Goal: Check status: Check status

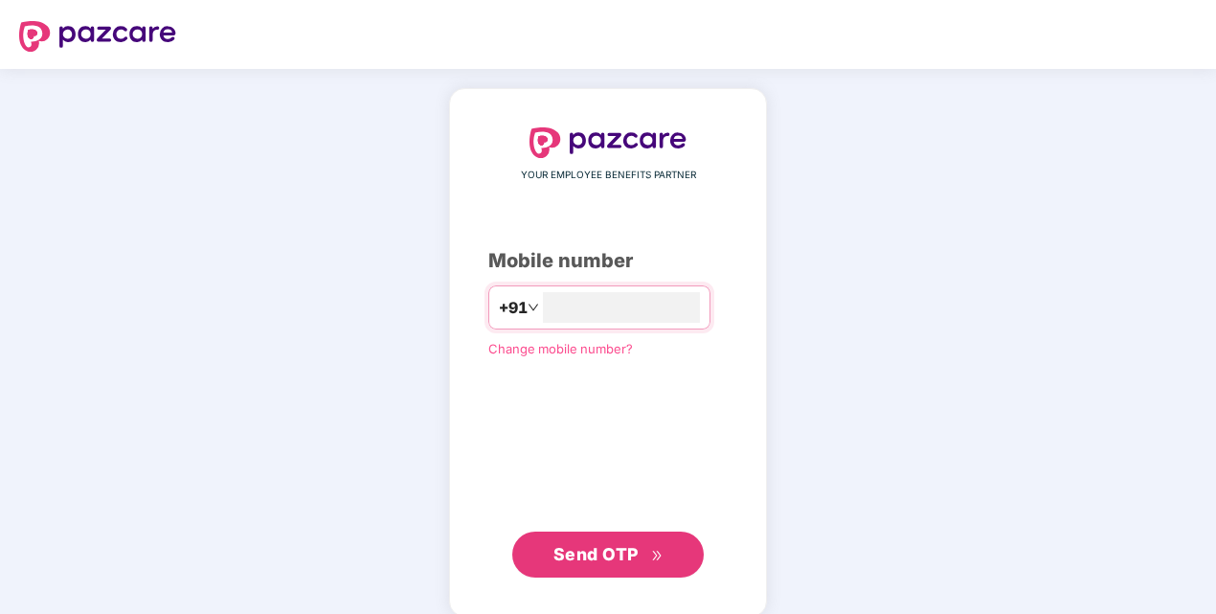
type input "**********"
click at [519, 411] on div "**********" at bounding box center [607, 352] width 239 height 450
click at [615, 536] on button "Send OTP" at bounding box center [608, 553] width 192 height 46
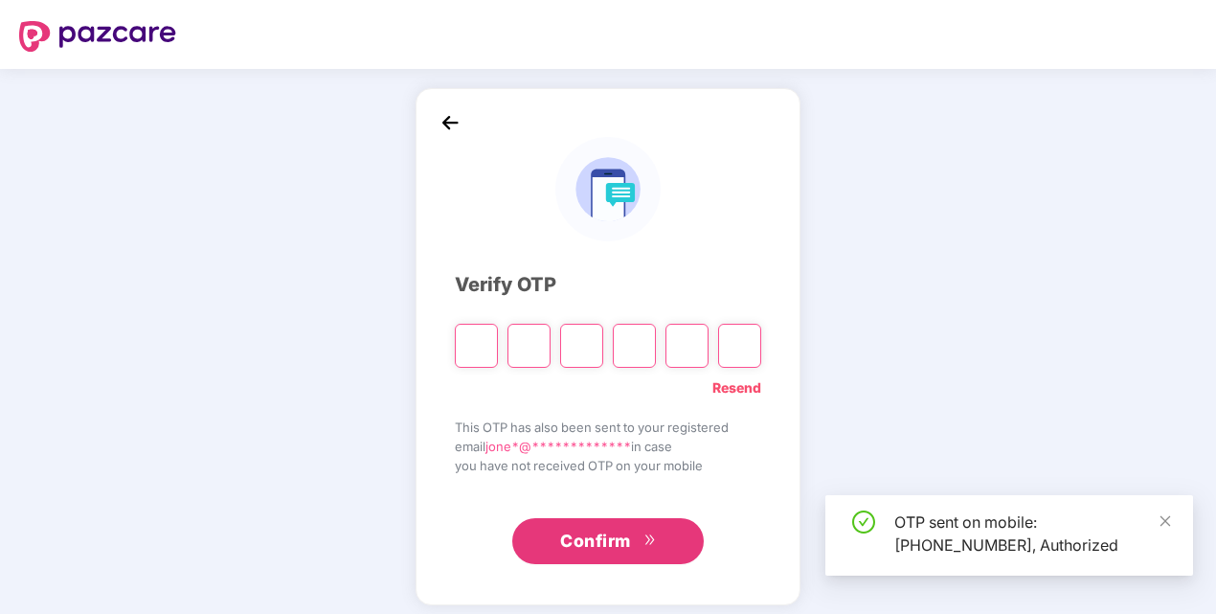
click at [489, 353] on input "Please enter verification code. Digit 1" at bounding box center [476, 346] width 43 height 44
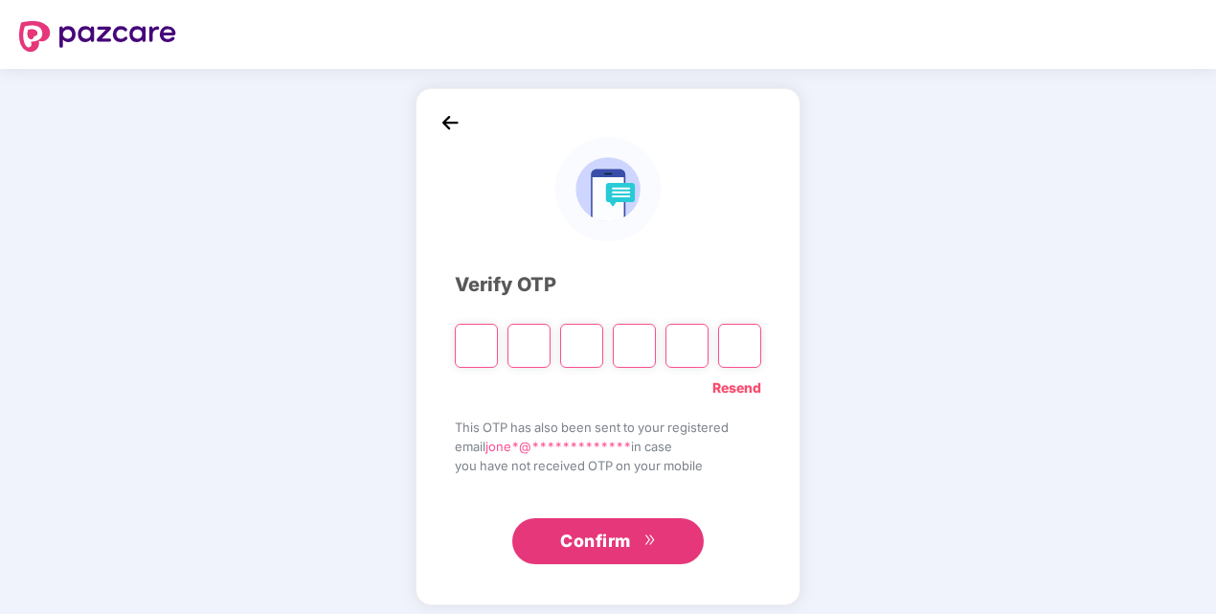
type input "*"
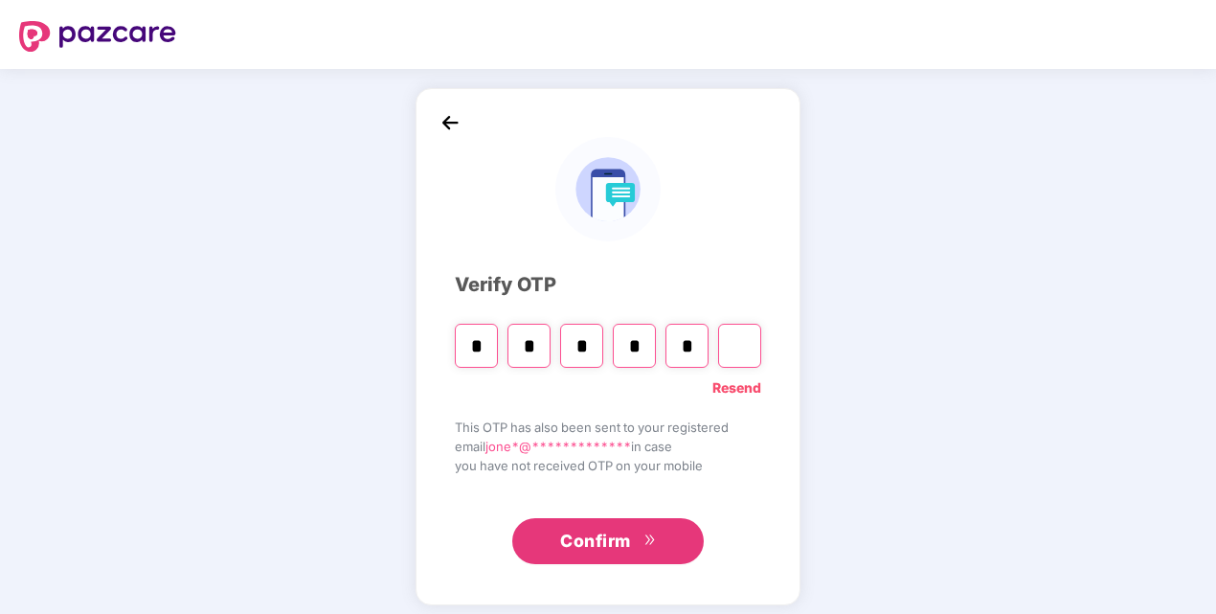
type input "*"
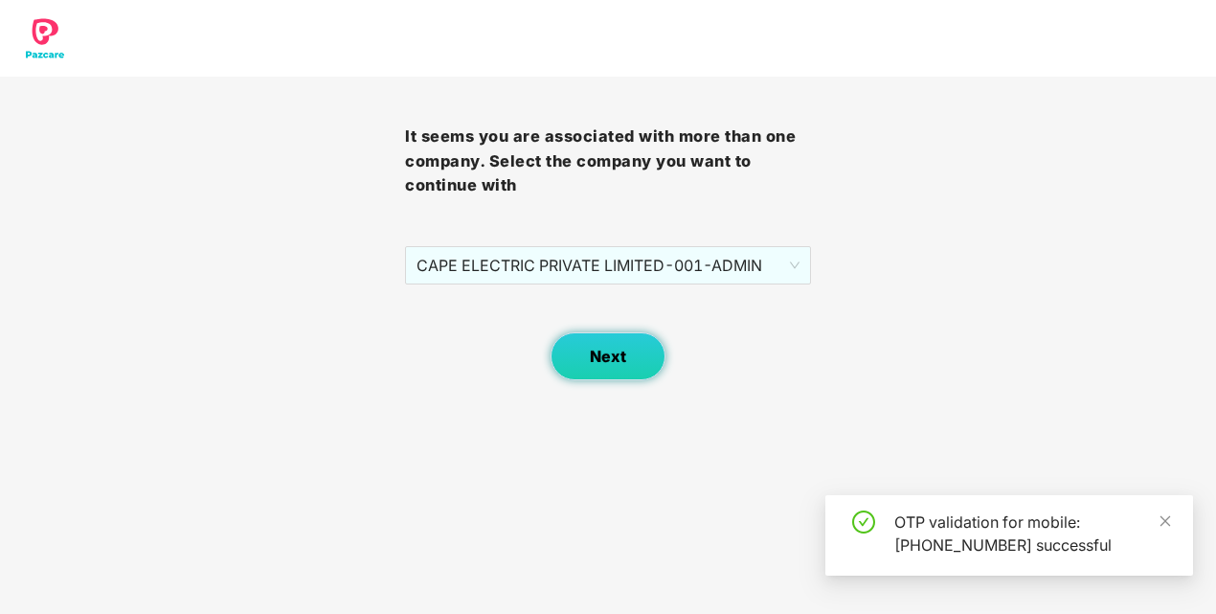
click at [622, 357] on span "Next" at bounding box center [608, 357] width 36 height 18
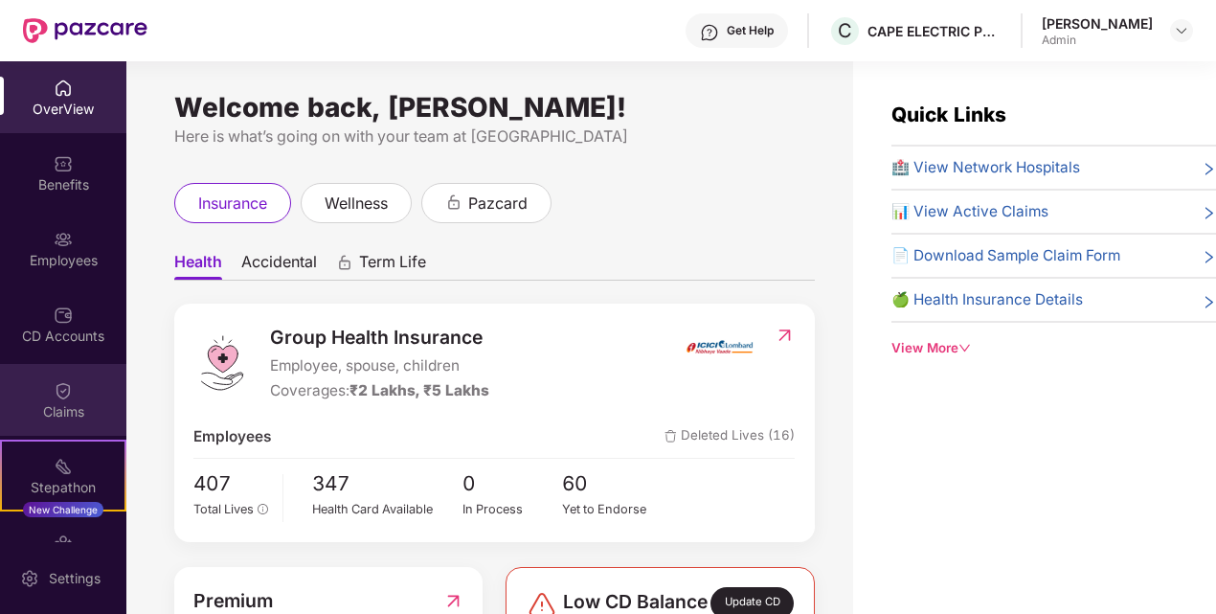
click at [91, 400] on div "Claims" at bounding box center [63, 400] width 126 height 72
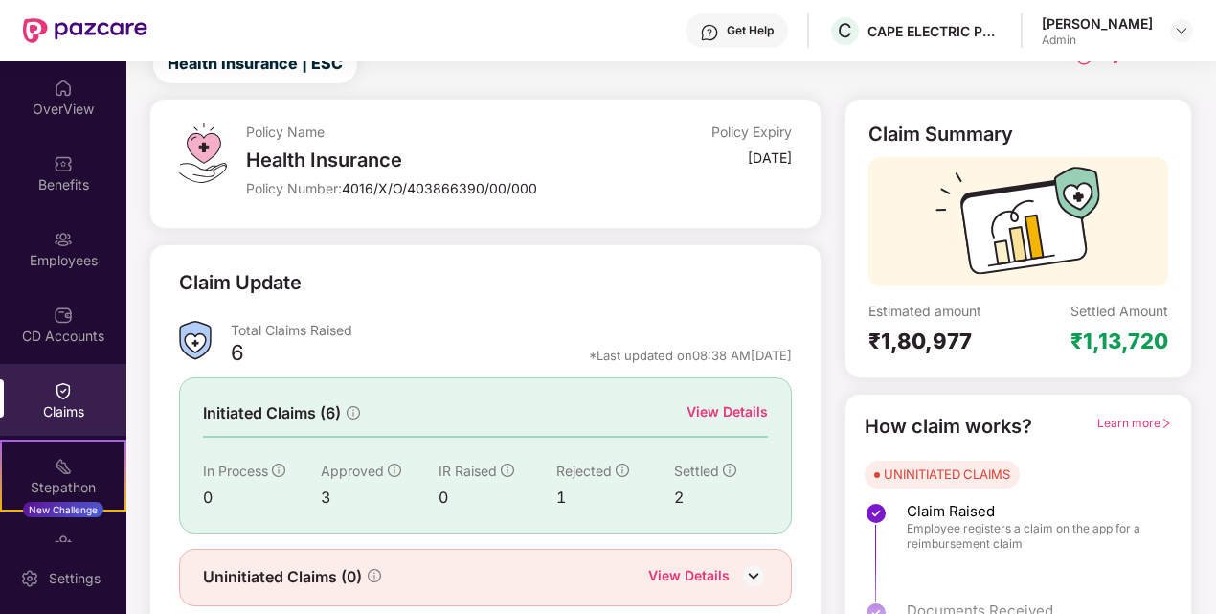
scroll to position [134, 0]
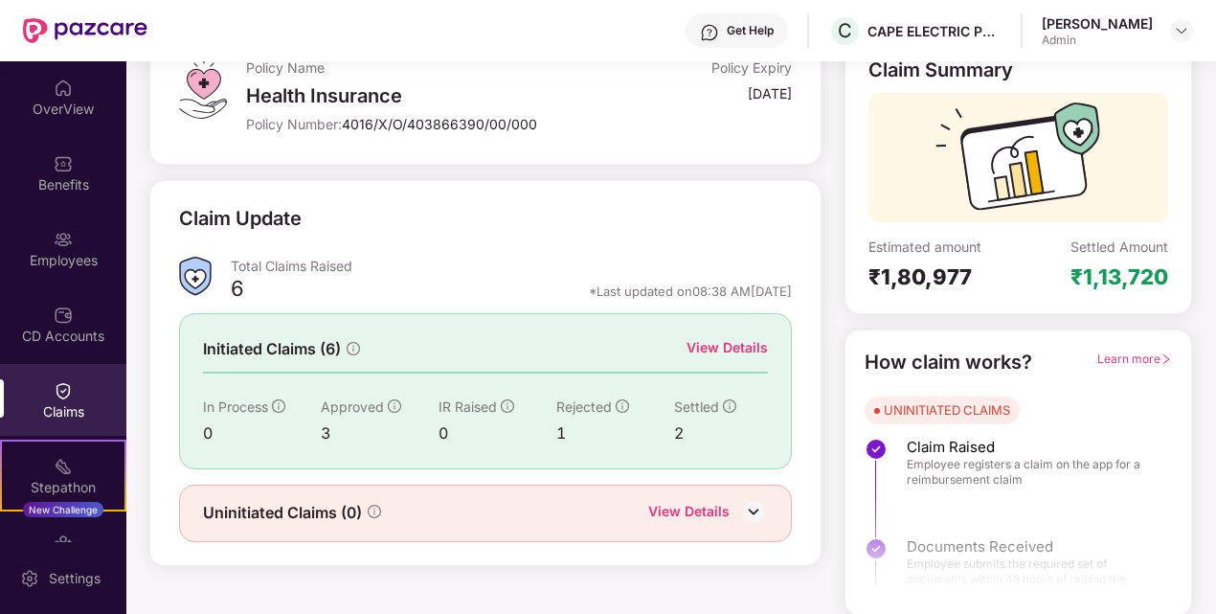
click at [757, 509] on img at bounding box center [753, 511] width 29 height 29
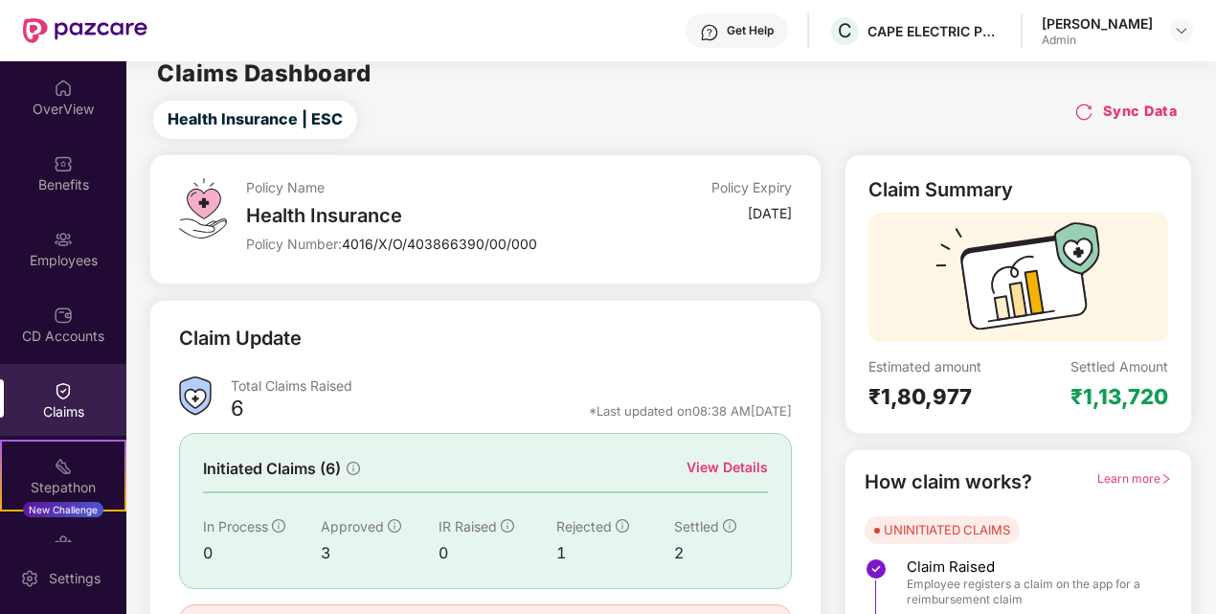
scroll to position [0, 0]
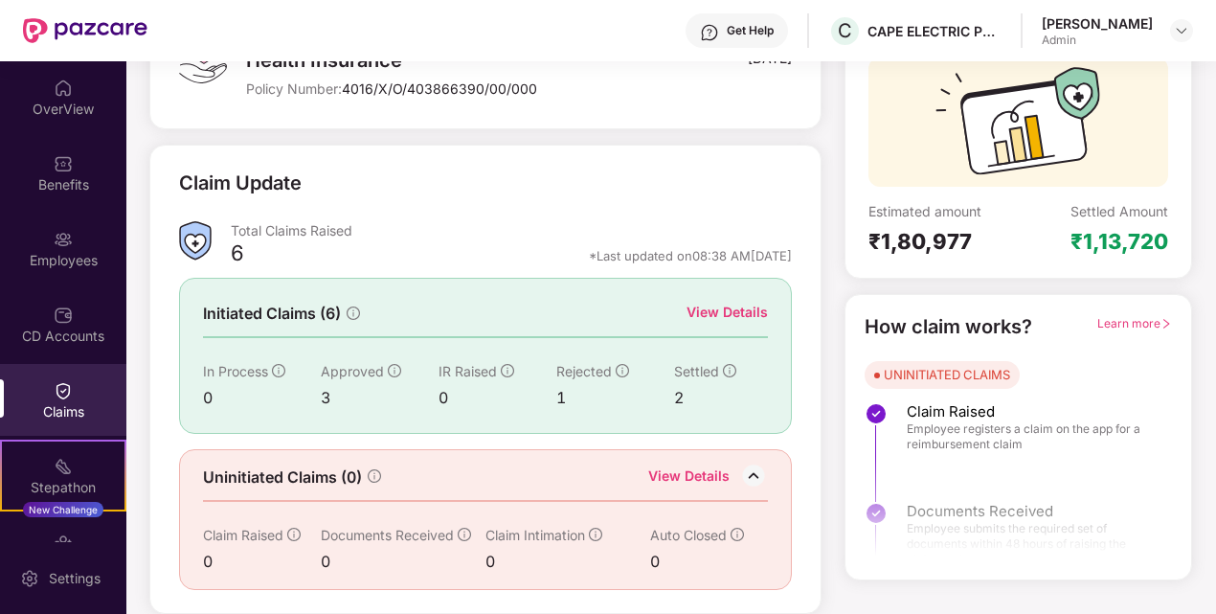
click at [712, 302] on div "View Details" at bounding box center [727, 312] width 81 height 21
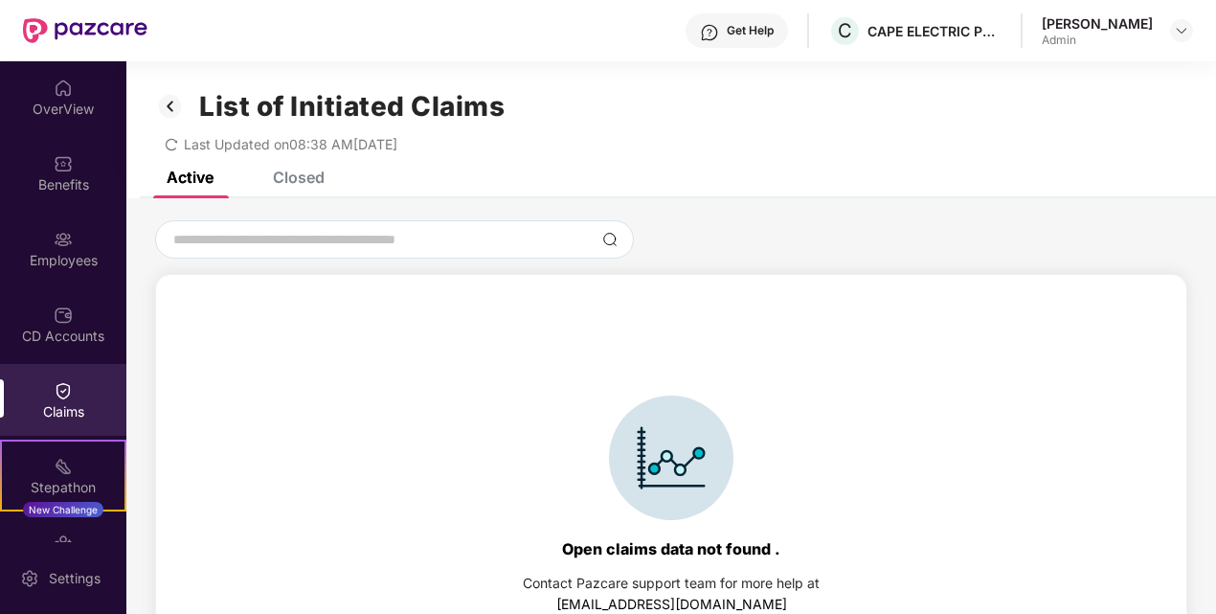
click at [280, 172] on div "Closed" at bounding box center [299, 177] width 52 height 19
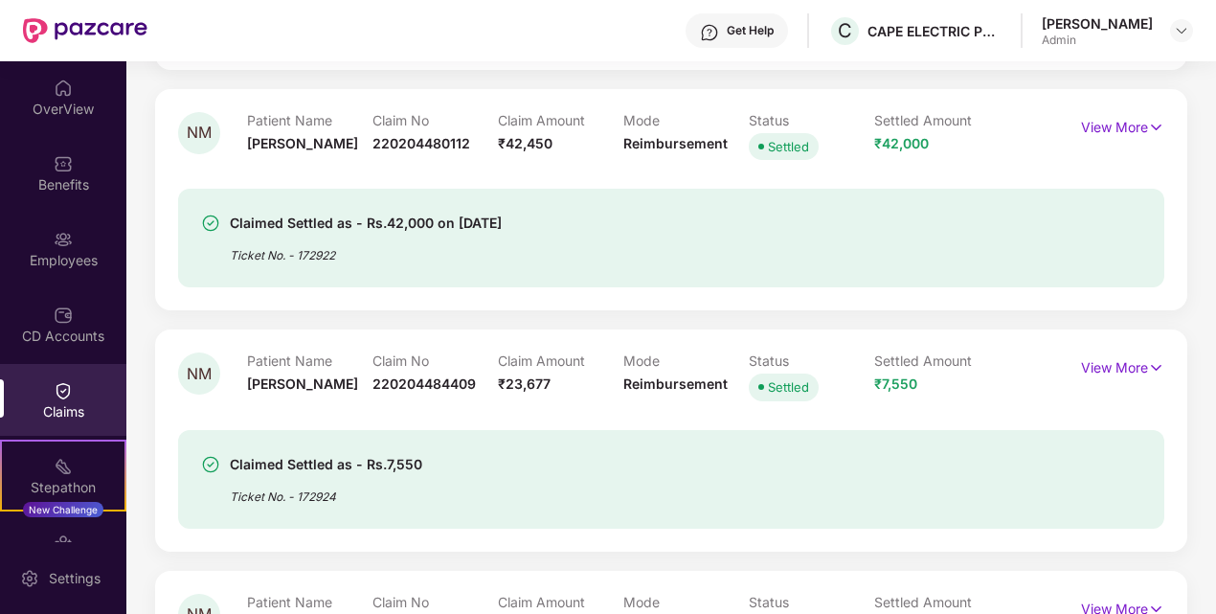
scroll to position [673, 0]
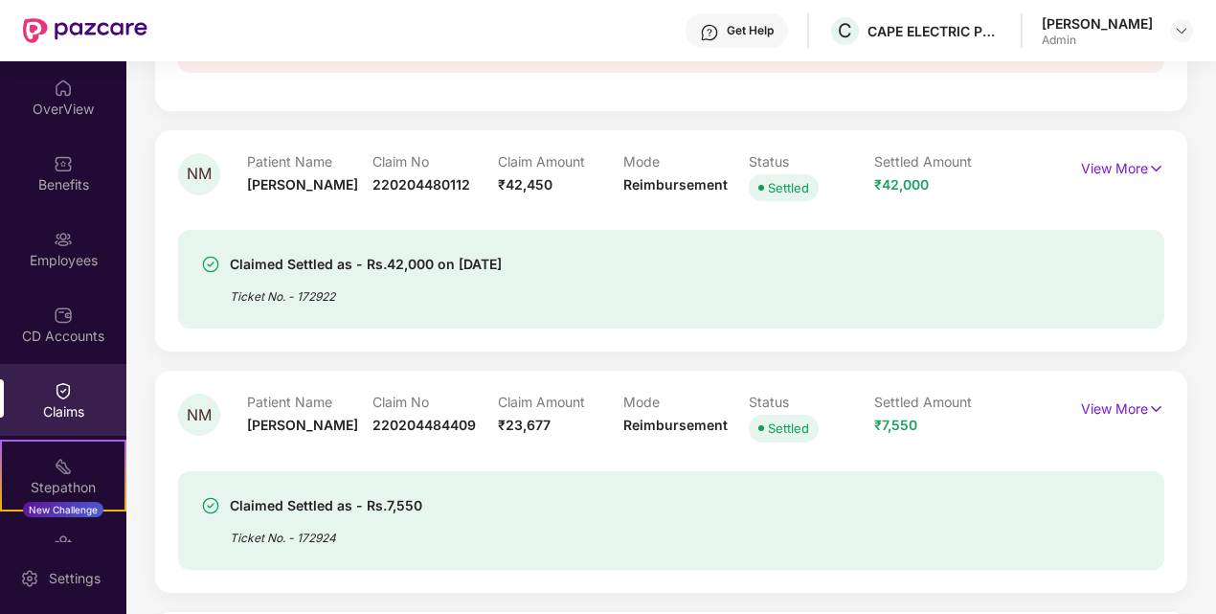
click at [613, 211] on div "Claimed Settled as - Rs.42,000 on [DATE] Ticket No. - 172922" at bounding box center [671, 267] width 986 height 123
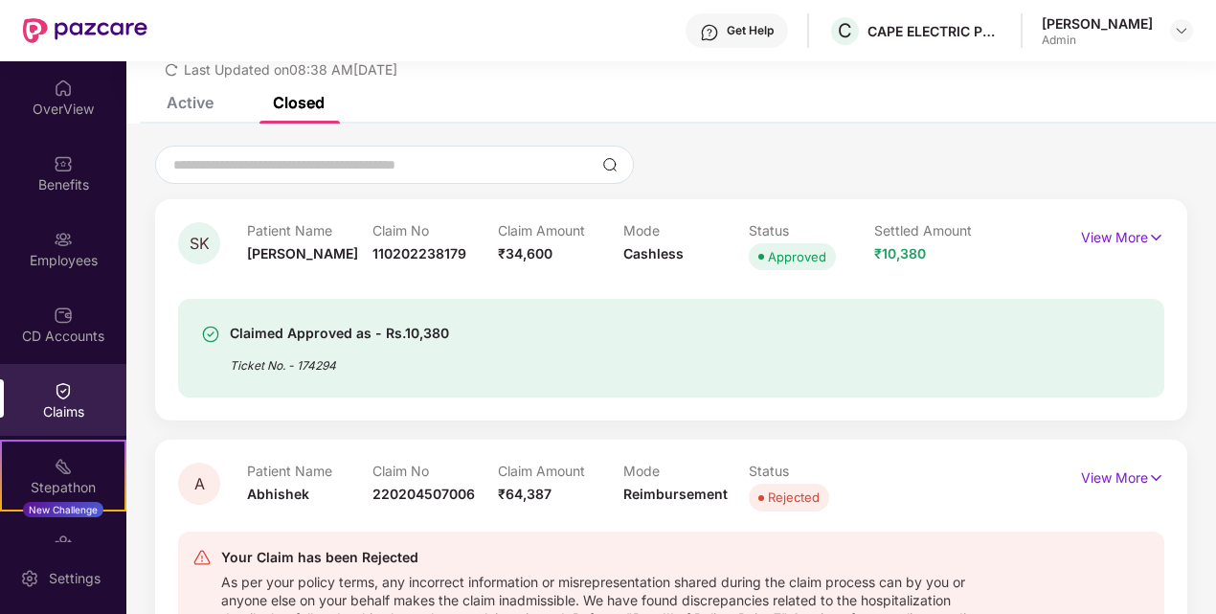
scroll to position [0, 0]
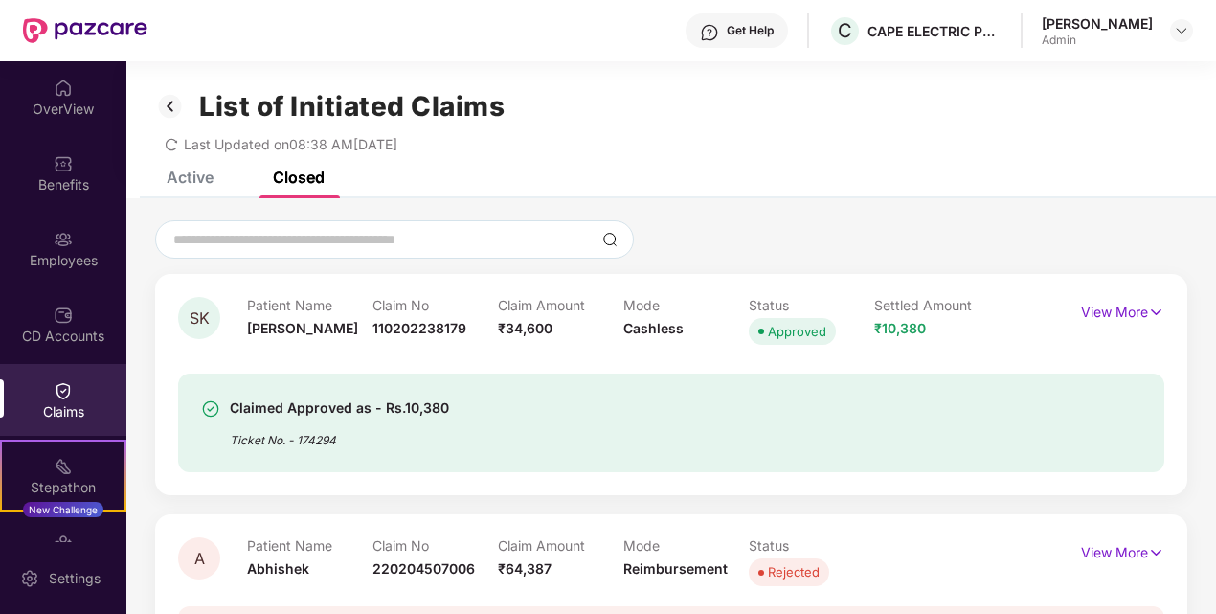
click at [696, 354] on div "Claimed Approved as - Rs.10,380 Ticket No. - 174294" at bounding box center [671, 411] width 986 height 123
click at [1177, 31] on img at bounding box center [1181, 30] width 15 height 15
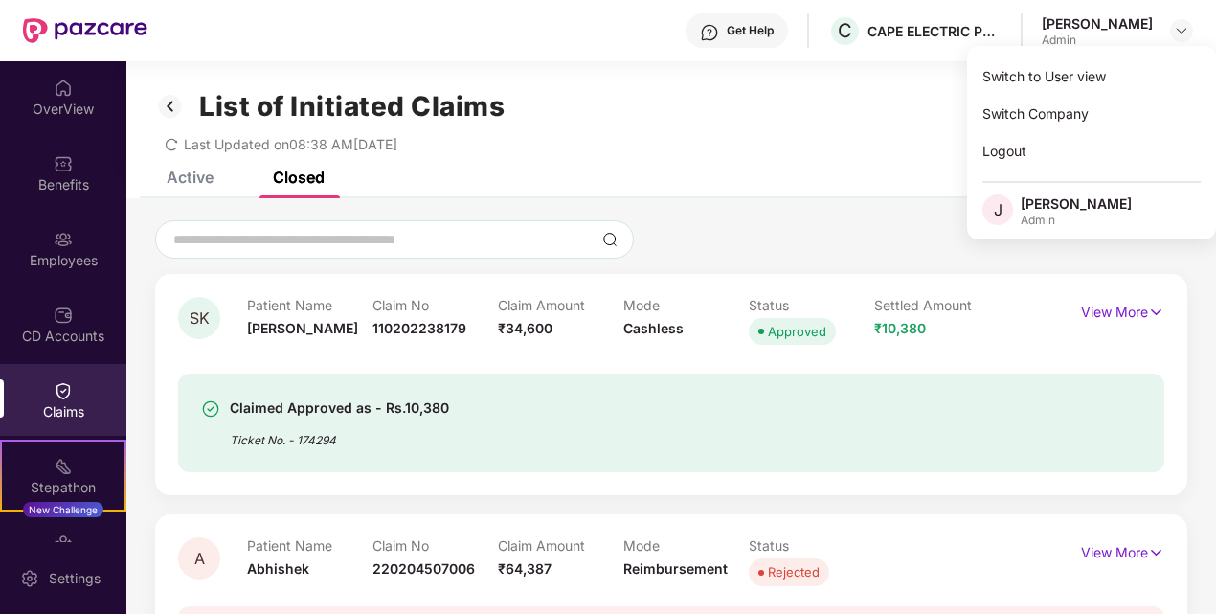
click at [884, 185] on div "Active Closed" at bounding box center [671, 184] width 1090 height 27
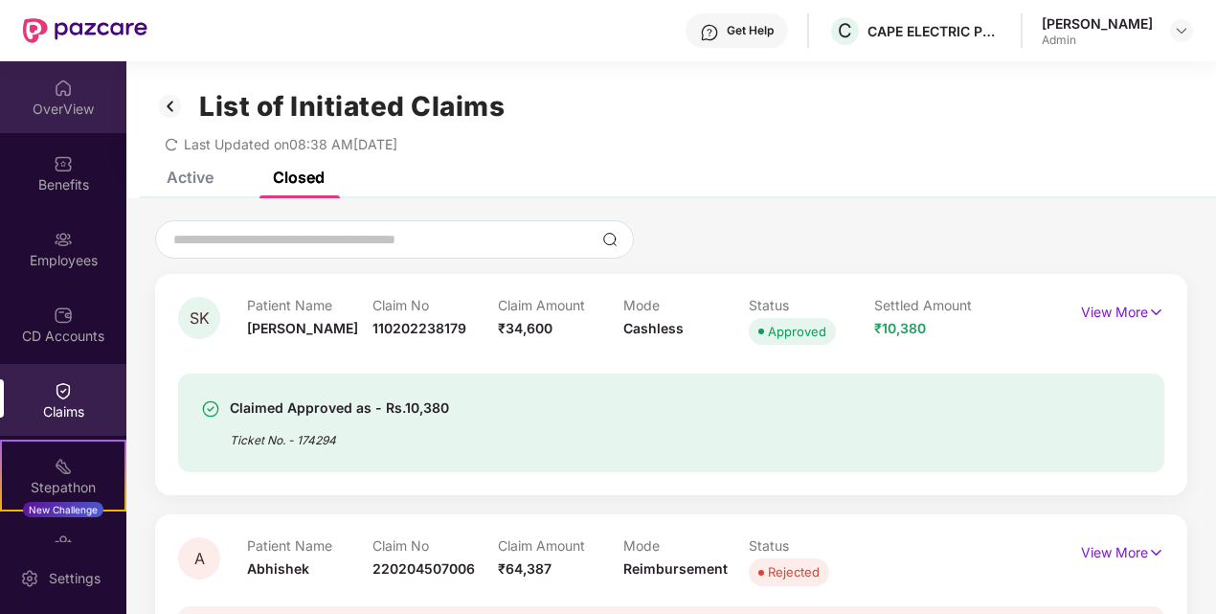
click at [80, 106] on div "OverView" at bounding box center [63, 109] width 126 height 19
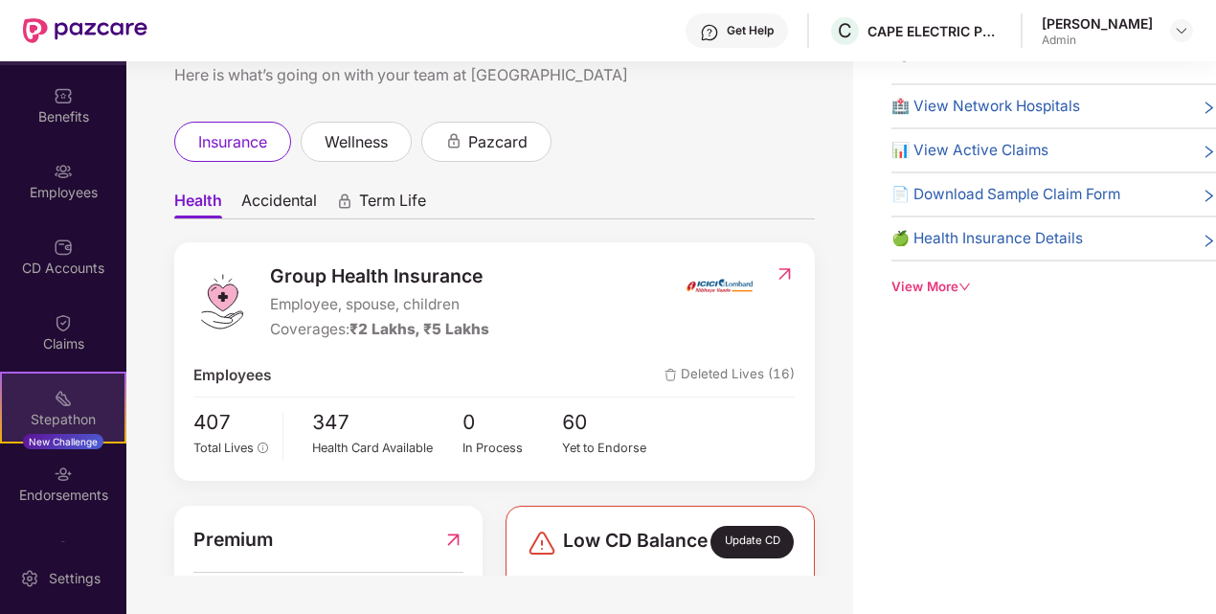
scroll to position [124, 0]
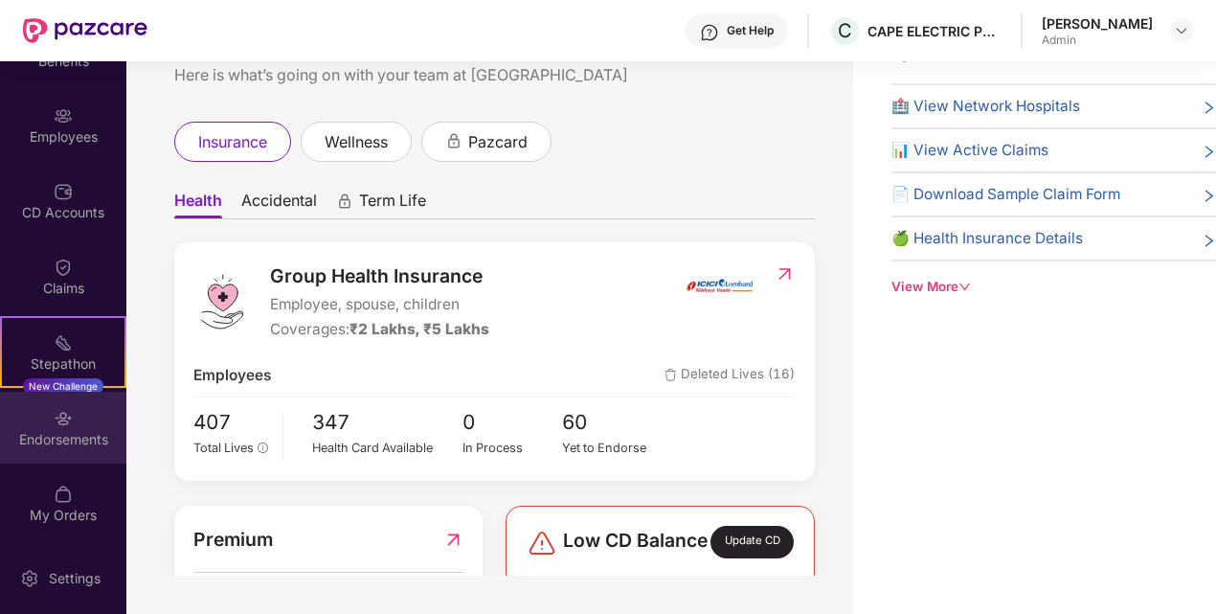
click at [71, 414] on div "Endorsements" at bounding box center [63, 428] width 126 height 72
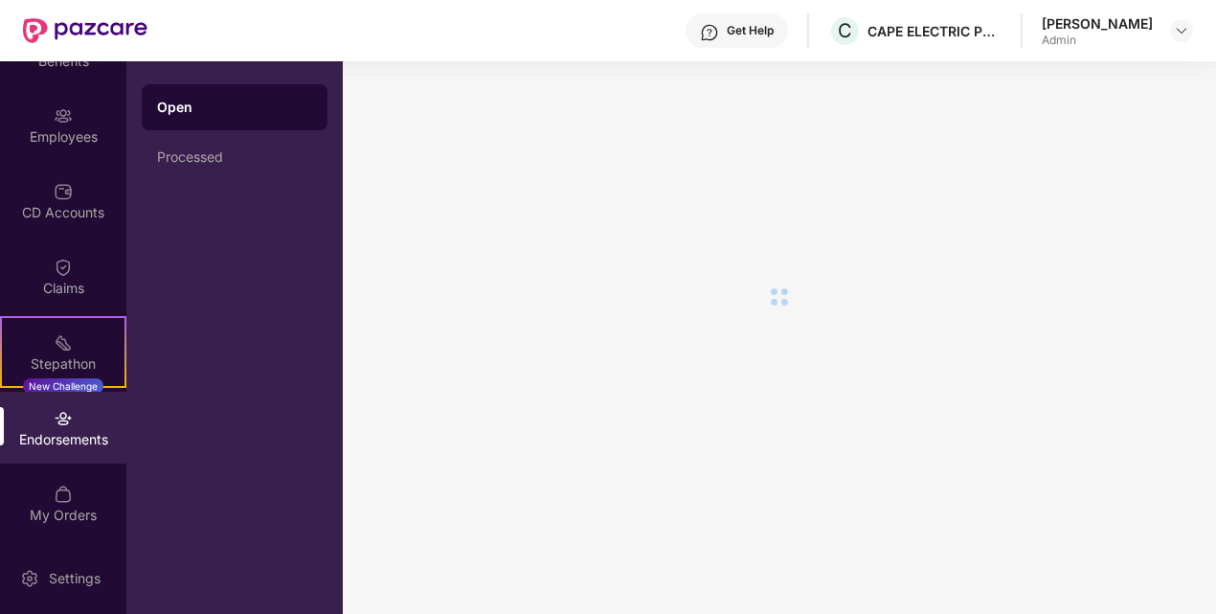
click at [233, 209] on div "Open Processed" at bounding box center [234, 337] width 216 height 553
click at [754, 350] on div at bounding box center [779, 337] width 873 height 553
click at [753, 347] on div at bounding box center [779, 337] width 873 height 553
click at [753, 346] on div at bounding box center [779, 337] width 873 height 553
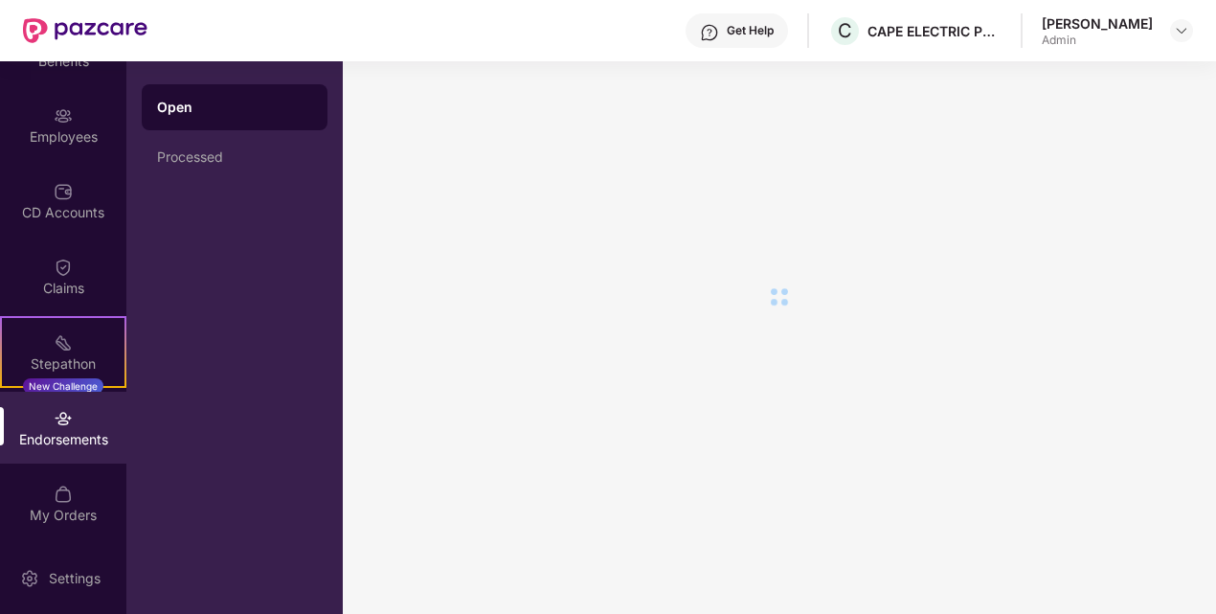
click at [753, 346] on div at bounding box center [779, 337] width 873 height 553
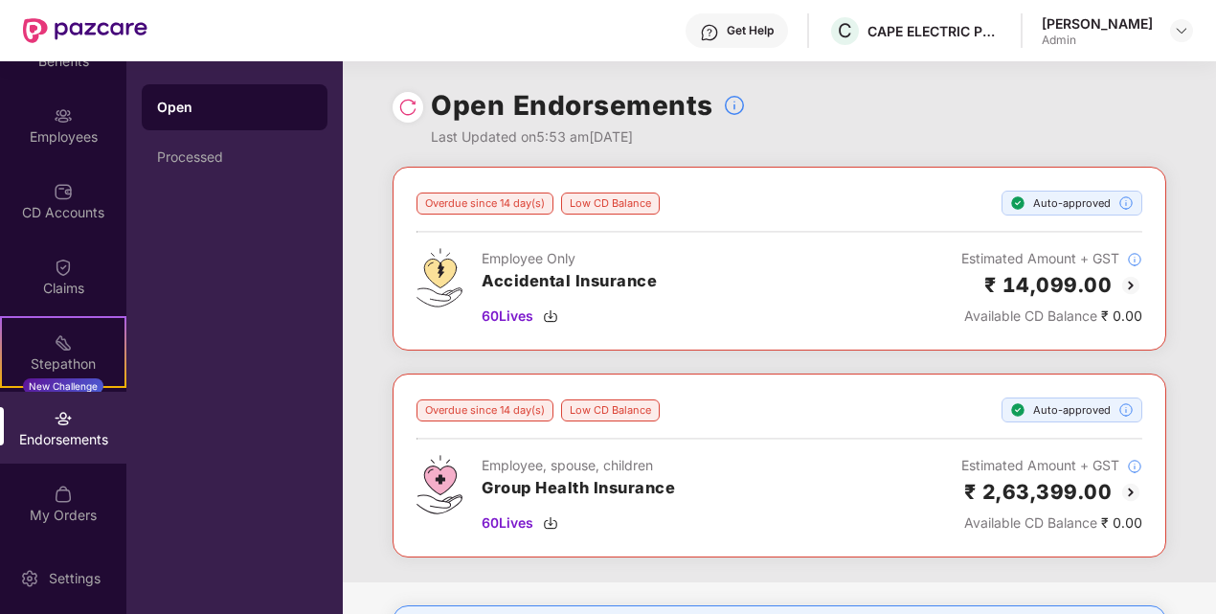
click at [399, 92] on div "Open Endorsements Last Updated on 5:53 am[DATE]" at bounding box center [780, 113] width 774 height 105
click at [406, 102] on img at bounding box center [407, 107] width 19 height 19
